Goal: Task Accomplishment & Management: Use online tool/utility

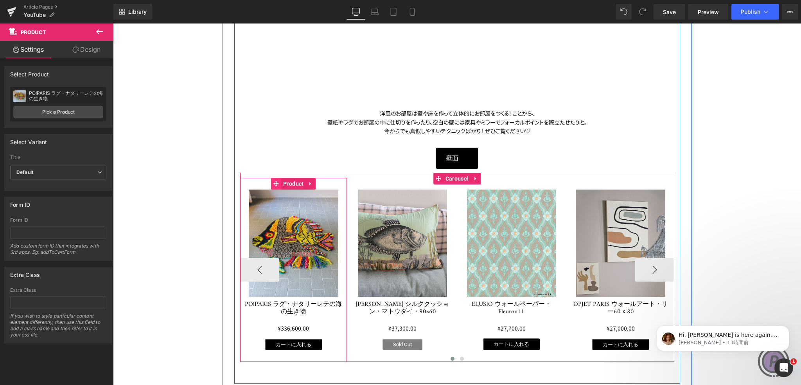
click at [275, 181] on icon at bounding box center [275, 184] width 5 height 6
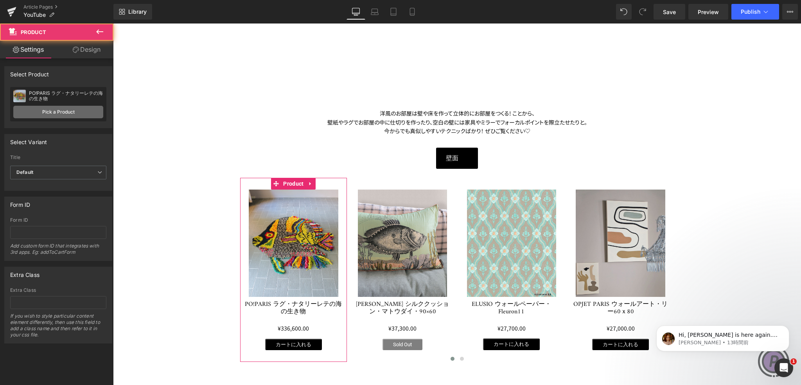
click at [70, 106] on link "Pick a Product" at bounding box center [58, 112] width 90 height 13
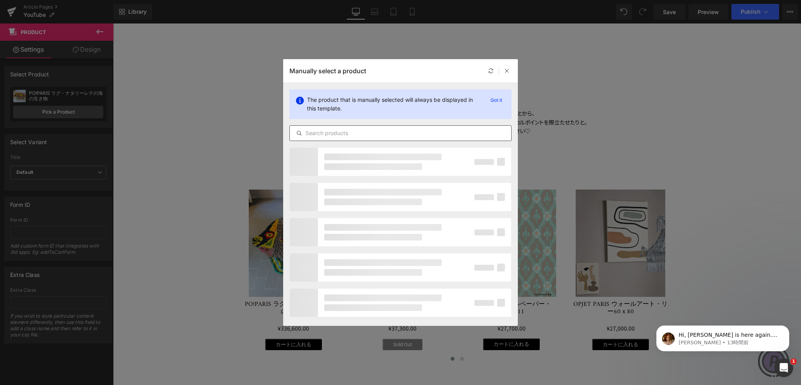
click at [363, 131] on input "text" at bounding box center [400, 132] width 221 height 9
paste input "レースカーテン・サボイ・ヴィジョン・ダークグレー"
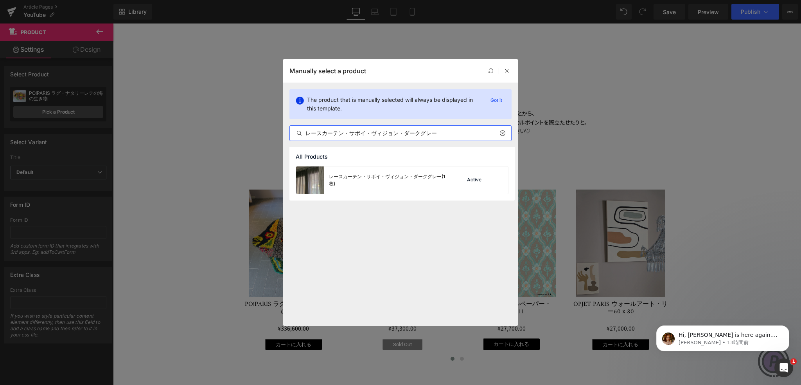
type input "レースカーテン・サボイ・ヴィジョン・ダークグレー"
click at [386, 177] on div "レースカーテン・サボイ・ヴィジョン・ダークグレー(1枚)" at bounding box center [387, 180] width 117 height 14
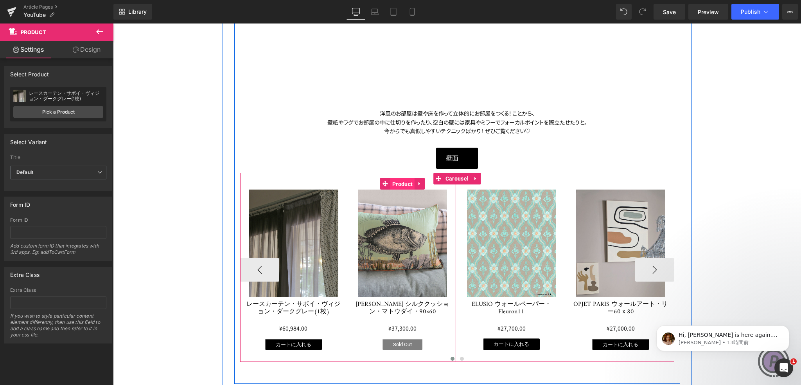
click at [390, 183] on span "Product" at bounding box center [402, 184] width 24 height 12
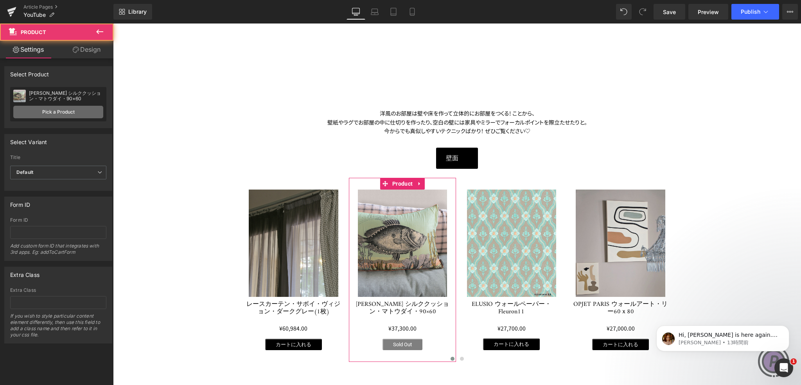
click at [71, 109] on link "Pick a Product" at bounding box center [58, 112] width 90 height 13
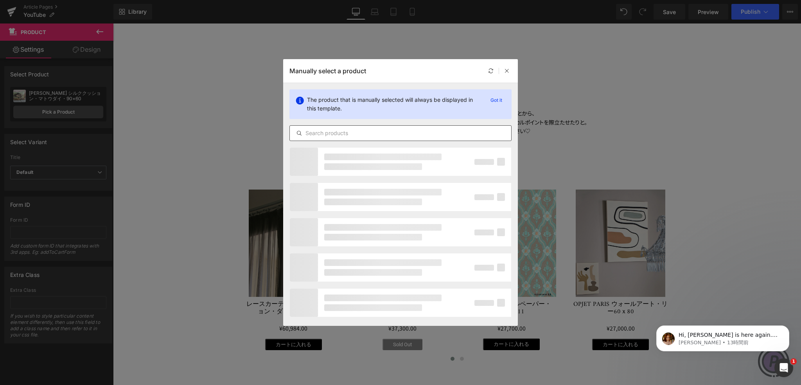
click at [359, 133] on input "text" at bounding box center [400, 132] width 221 height 9
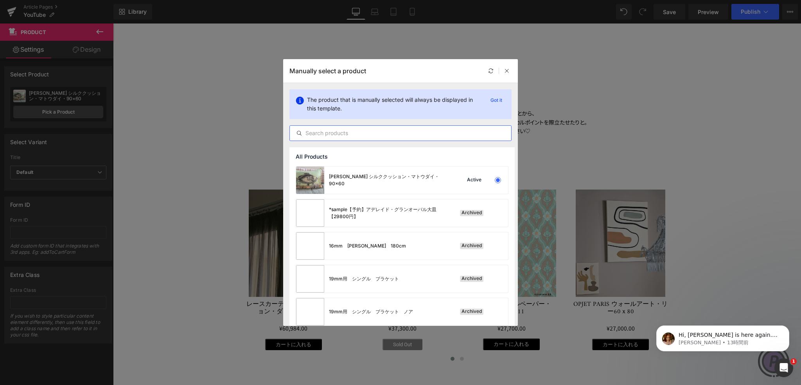
paste input "オーダーカーテン・ポリ—ヌ・ブラック"
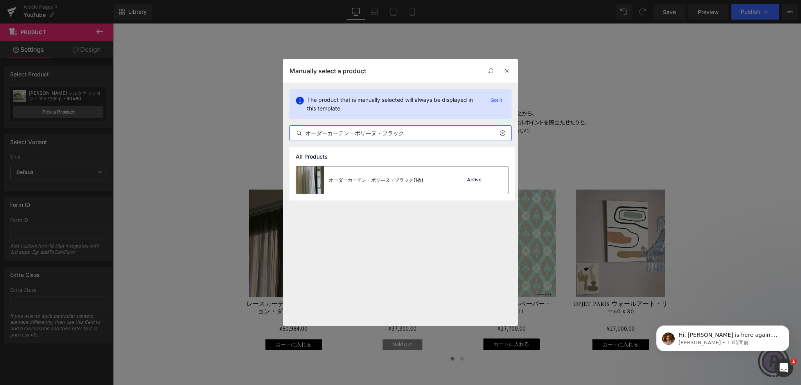
type input "オーダーカーテン・ポリ—ヌ・ブラック"
click at [382, 180] on div "オーダーカーテン・ポリ—ヌ・ブラック(1枚)" at bounding box center [376, 179] width 94 height 7
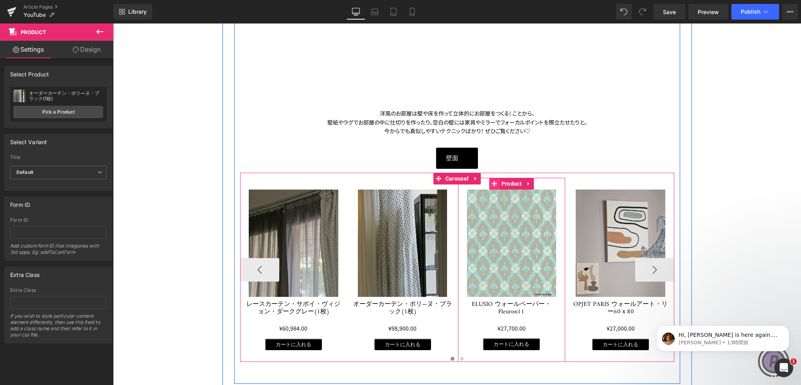
click at [493, 185] on icon at bounding box center [494, 184] width 5 height 6
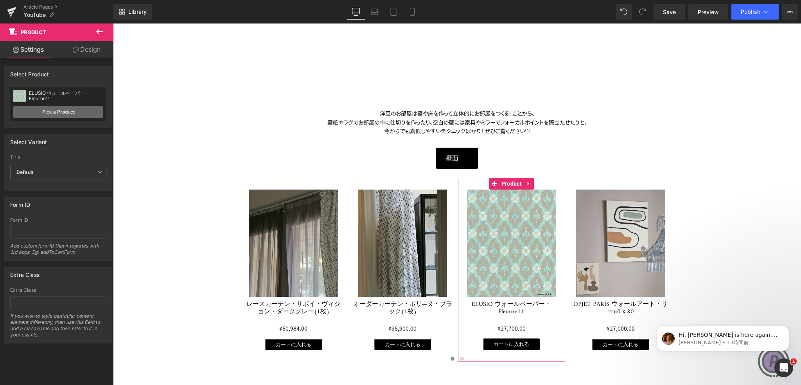
click at [68, 112] on link "Pick a Product" at bounding box center [58, 112] width 90 height 13
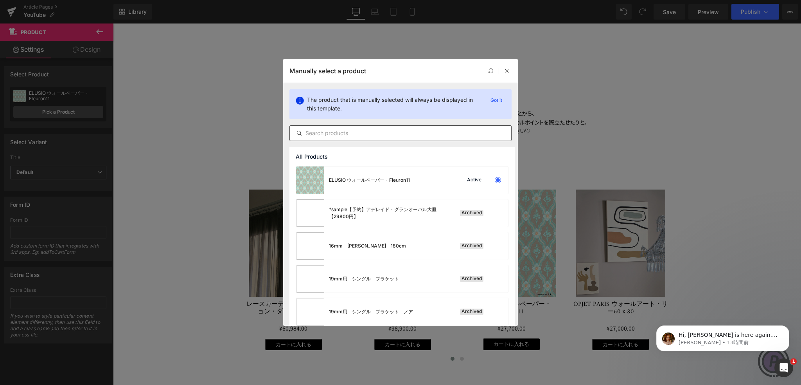
click at [311, 135] on input "text" at bounding box center [400, 132] width 221 height 9
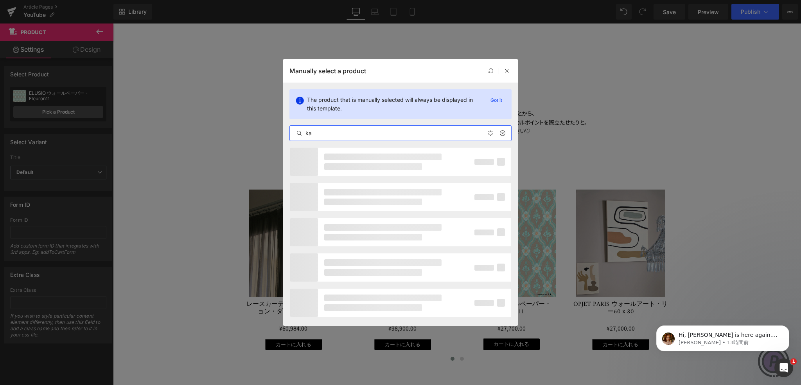
type input "k"
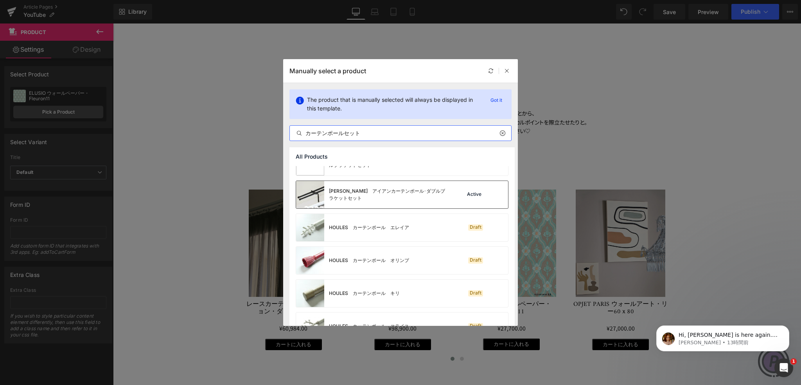
scroll to position [157, 0]
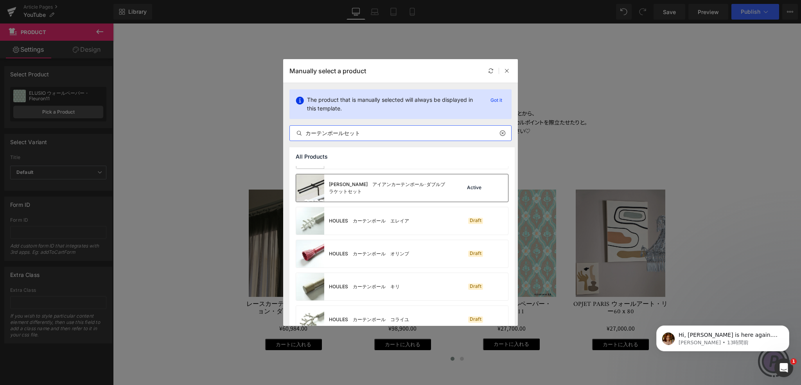
type input "カーテンポールセット"
click at [347, 187] on div "[PERSON_NAME]　アイアンカーテンポール･ダブルブラケットセット" at bounding box center [387, 188] width 117 height 14
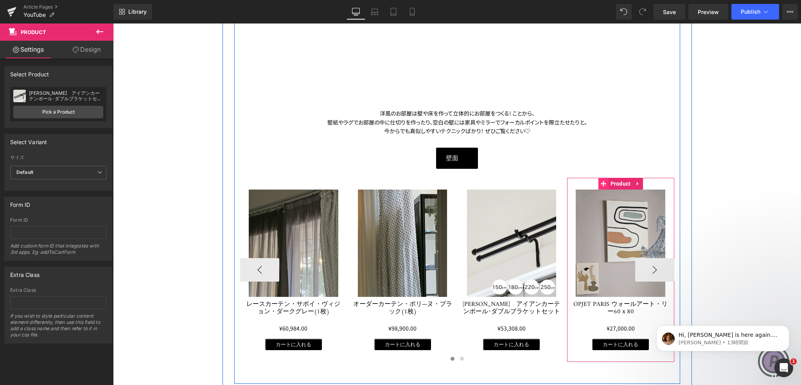
click at [603, 185] on icon at bounding box center [603, 184] width 5 height 6
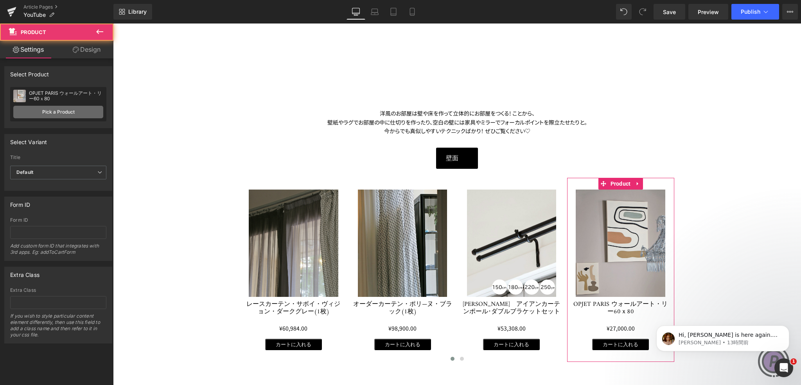
click at [77, 112] on link "Pick a Product" at bounding box center [58, 112] width 90 height 13
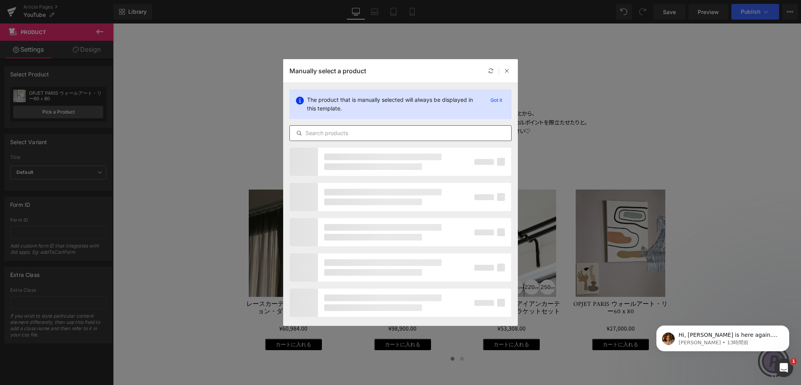
click at [308, 132] on input "text" at bounding box center [400, 132] width 221 height 9
paste input "Houles カーテンタッセル・プラザ・ブラック[DATE]"
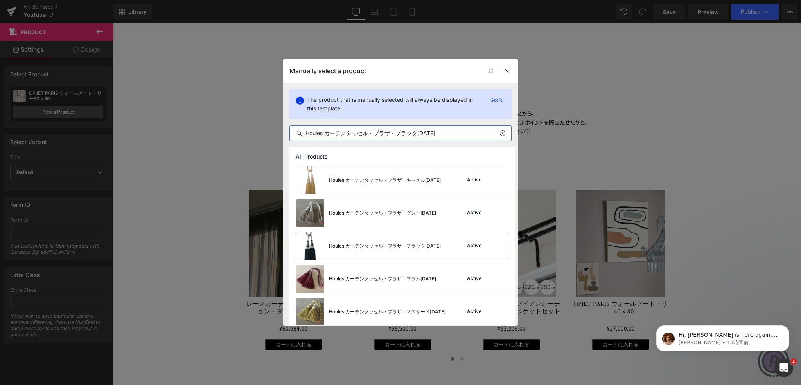
type input "Houles カーテンタッセル・プラザ・ブラック[DATE]"
click at [390, 246] on div "Houles カーテンタッセル・プラザ・ブラック[DATE]" at bounding box center [385, 245] width 112 height 7
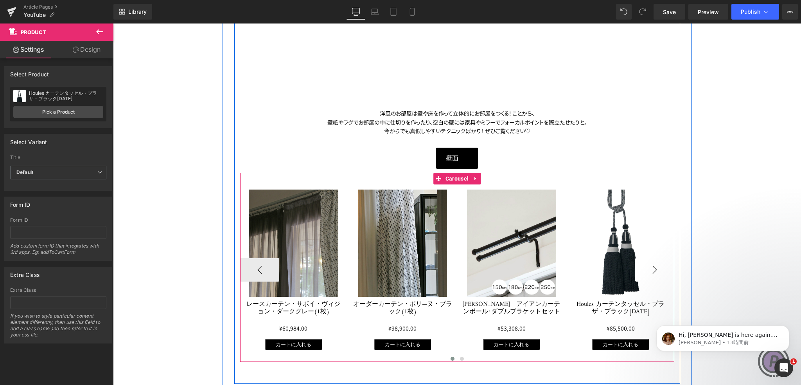
click at [656, 270] on button "›" at bounding box center [654, 269] width 39 height 23
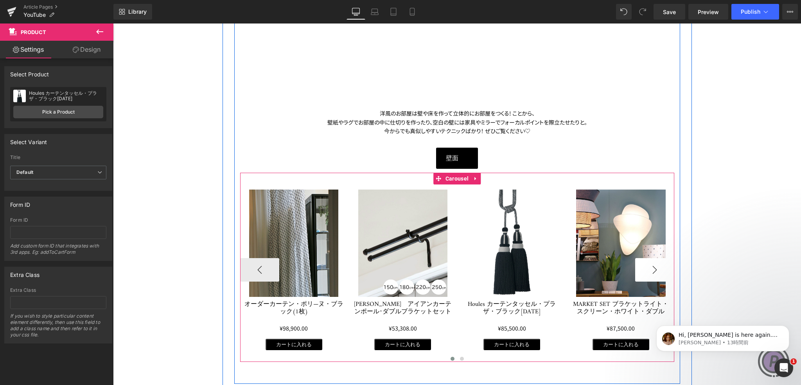
click at [656, 270] on button "›" at bounding box center [654, 269] width 39 height 23
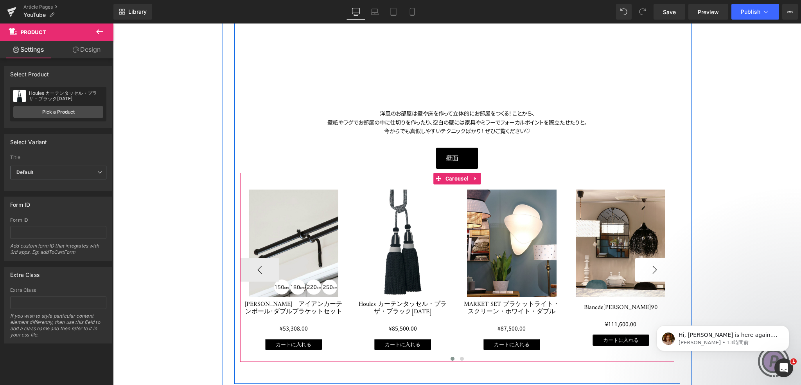
click at [656, 270] on button "›" at bounding box center [654, 269] width 39 height 23
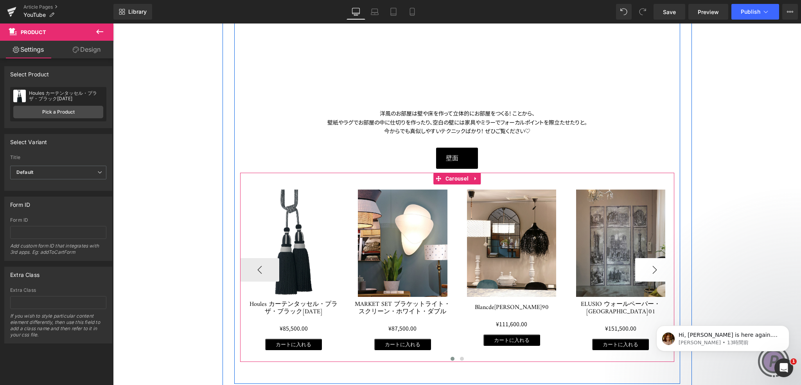
click at [656, 270] on button "›" at bounding box center [654, 269] width 39 height 23
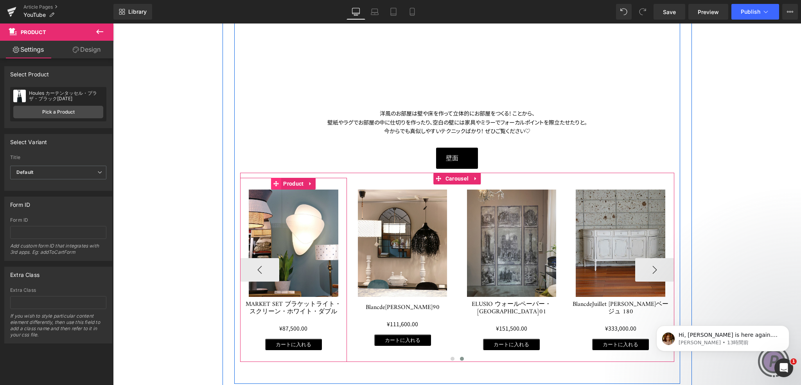
click at [274, 180] on span at bounding box center [276, 184] width 10 height 12
